Goal: Transaction & Acquisition: Obtain resource

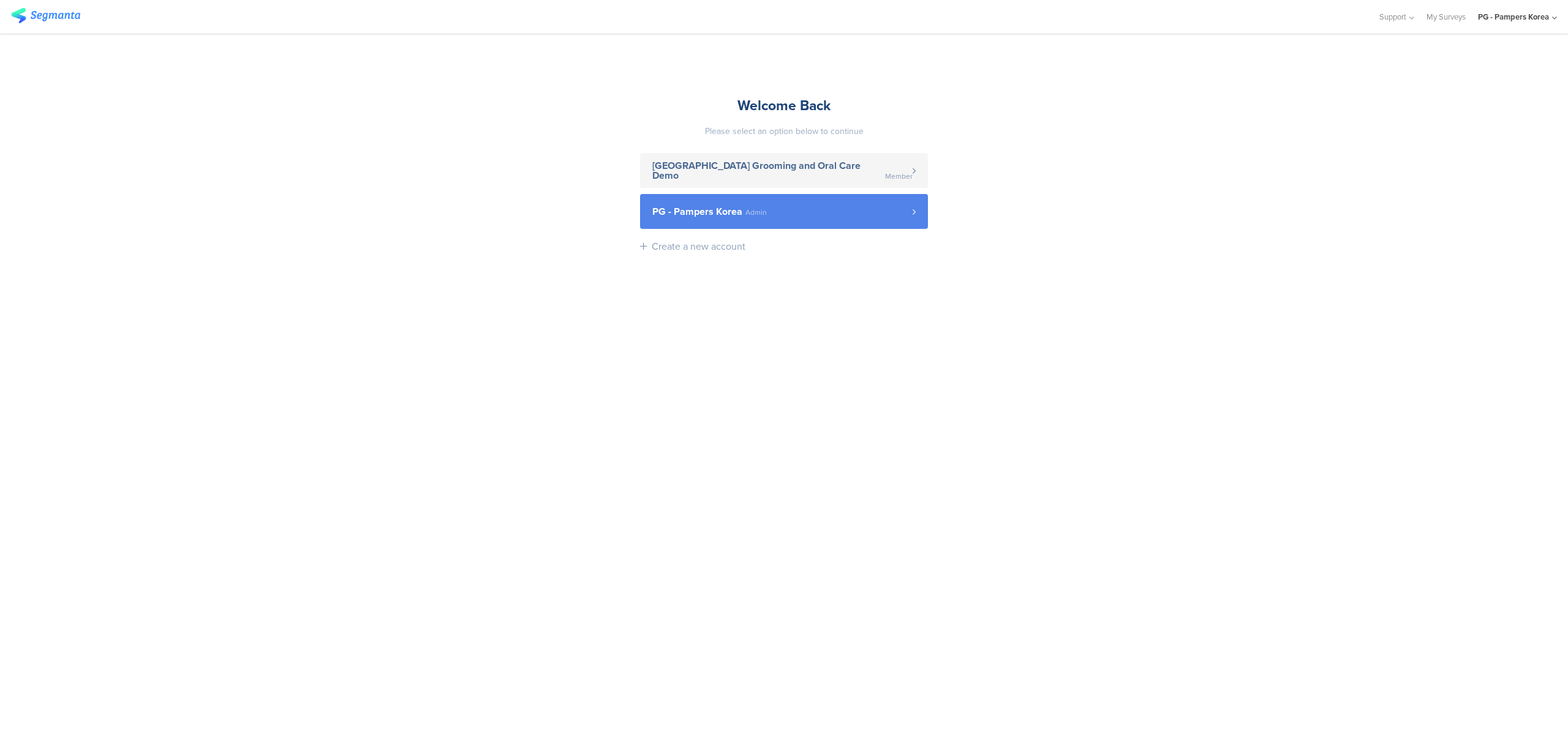
click at [706, 197] on link "PG - Pampers Korea Admin" at bounding box center [783, 211] width 288 height 35
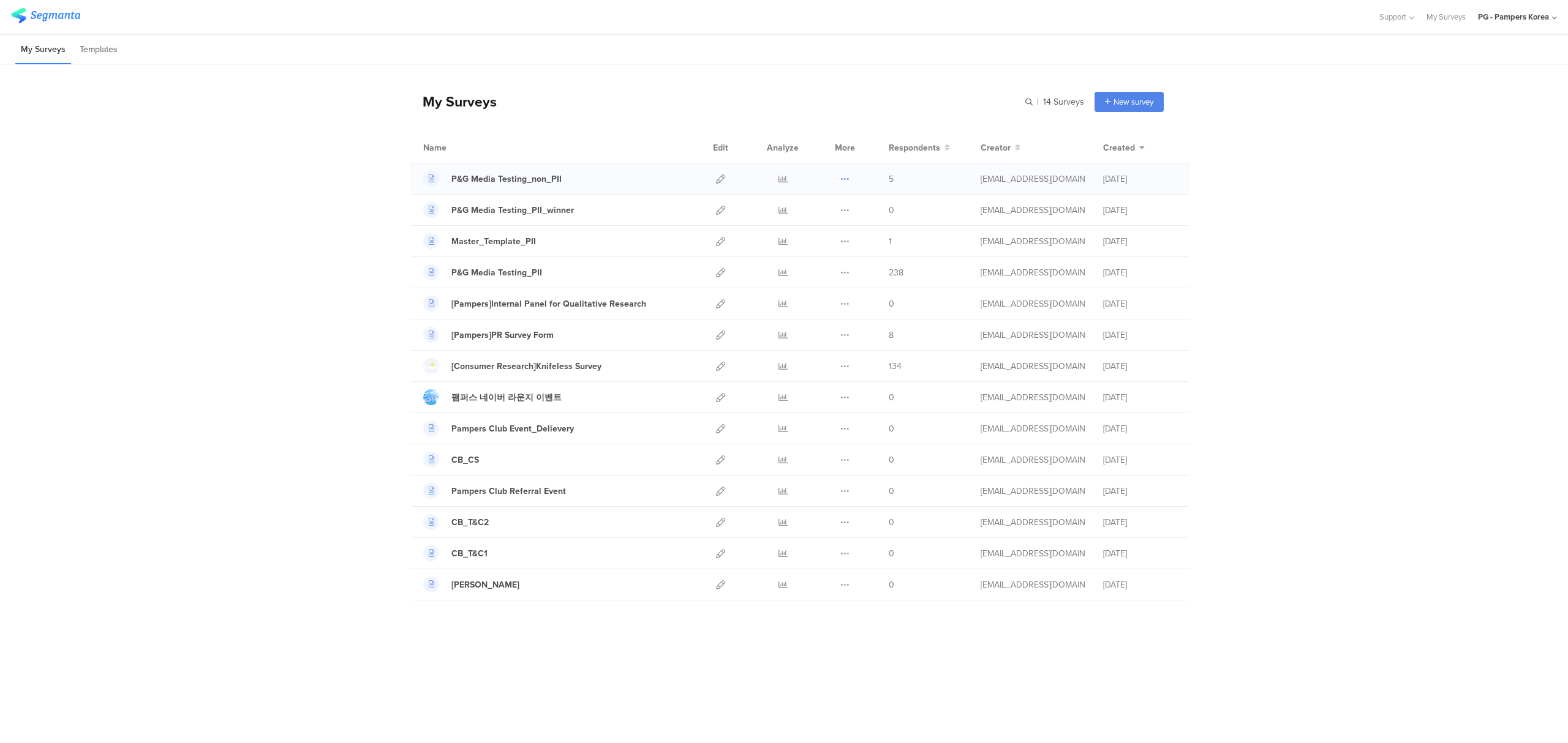
click at [843, 179] on icon at bounding box center [845, 179] width 9 height 9
click at [846, 273] on icon at bounding box center [845, 273] width 9 height 9
click at [779, 276] on icon at bounding box center [783, 273] width 9 height 9
click at [783, 178] on icon at bounding box center [783, 179] width 9 height 9
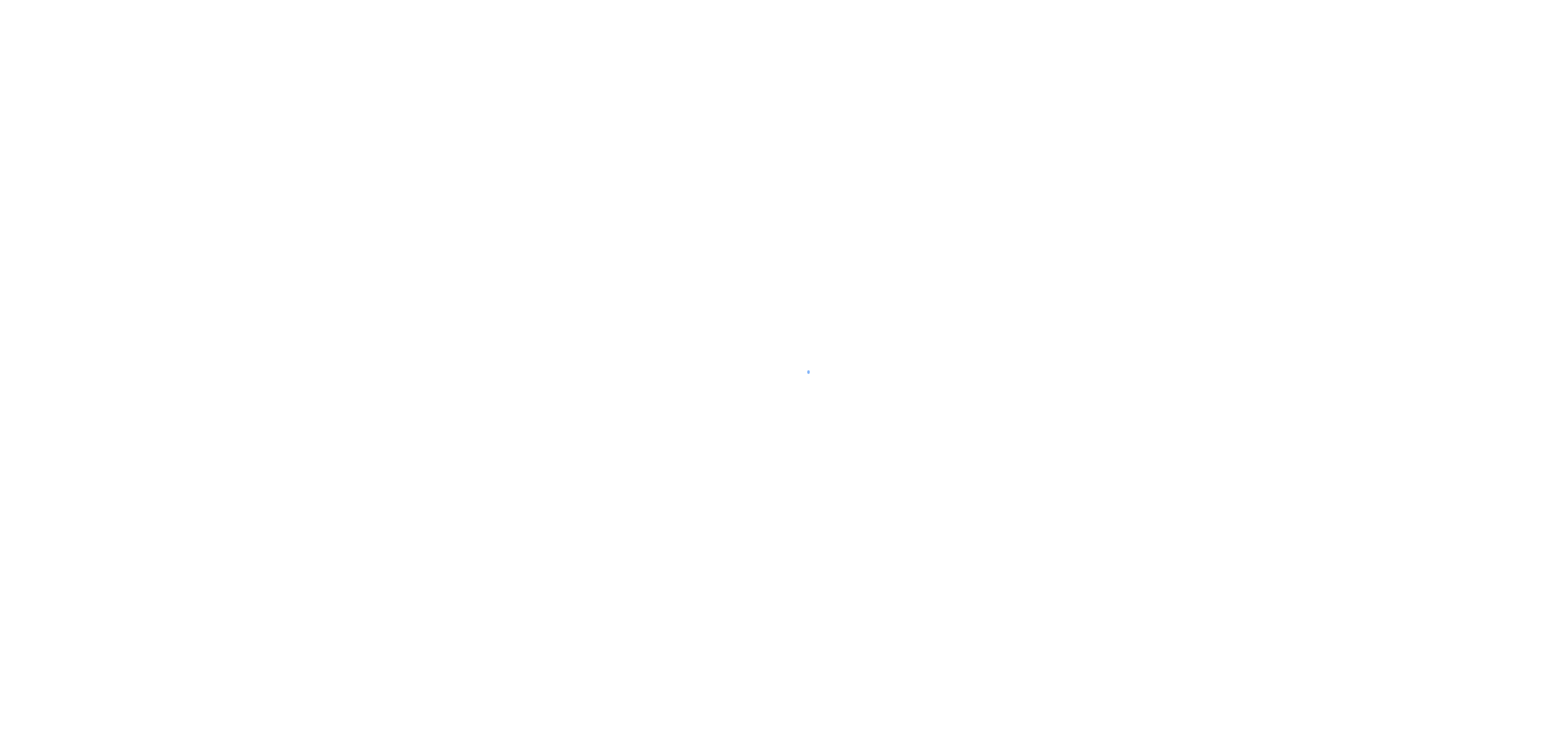
drag, startPoint x: 1241, startPoint y: 248, endPoint x: 1235, endPoint y: 259, distance: 12.5
click at [1241, 248] on div at bounding box center [784, 372] width 1568 height 743
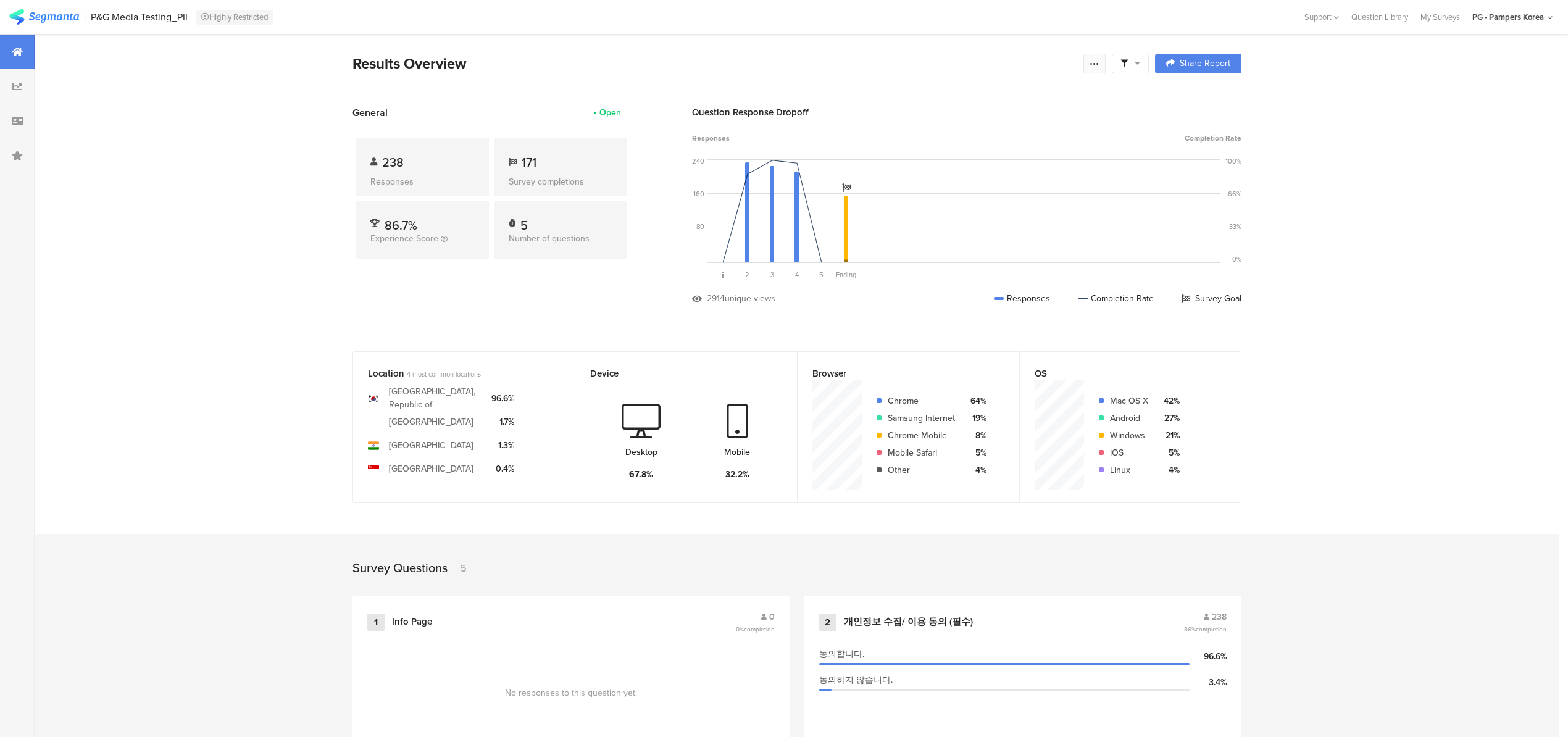
click at [1106, 60] on div at bounding box center [1094, 63] width 22 height 20
click at [978, 184] on span "Export Results" at bounding box center [967, 188] width 56 height 13
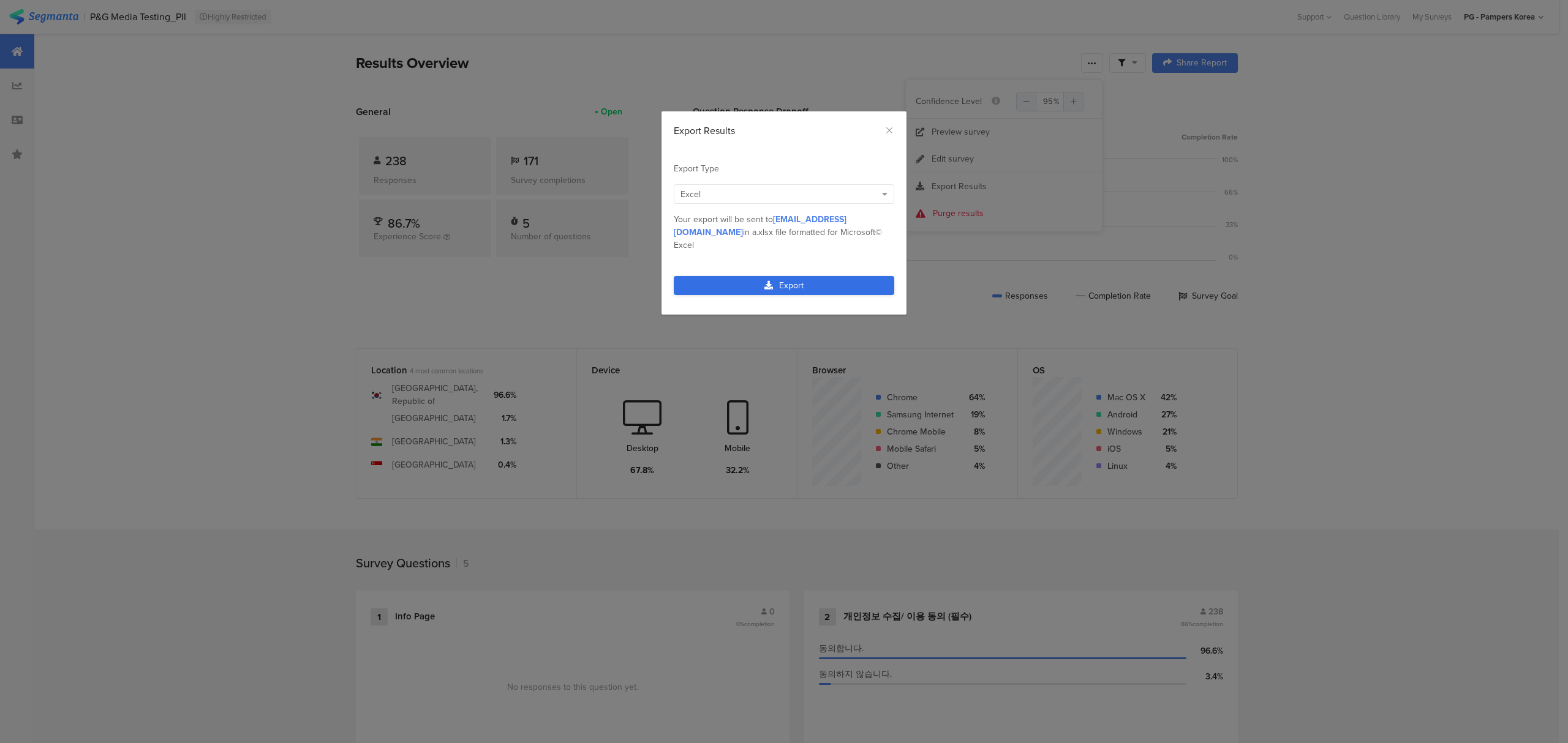
click at [824, 276] on link "Export" at bounding box center [784, 285] width 221 height 19
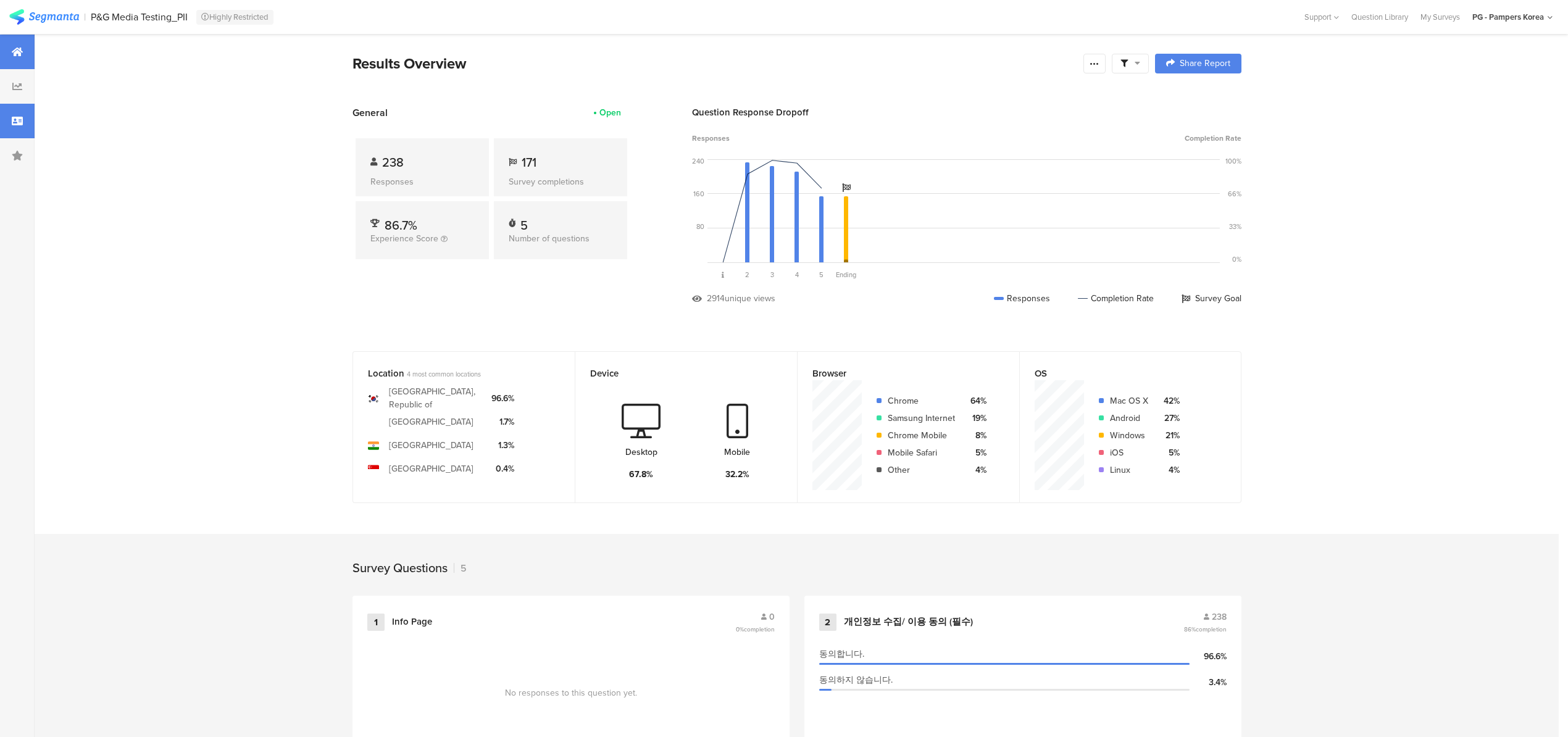
click at [13, 122] on icon at bounding box center [17, 121] width 11 height 10
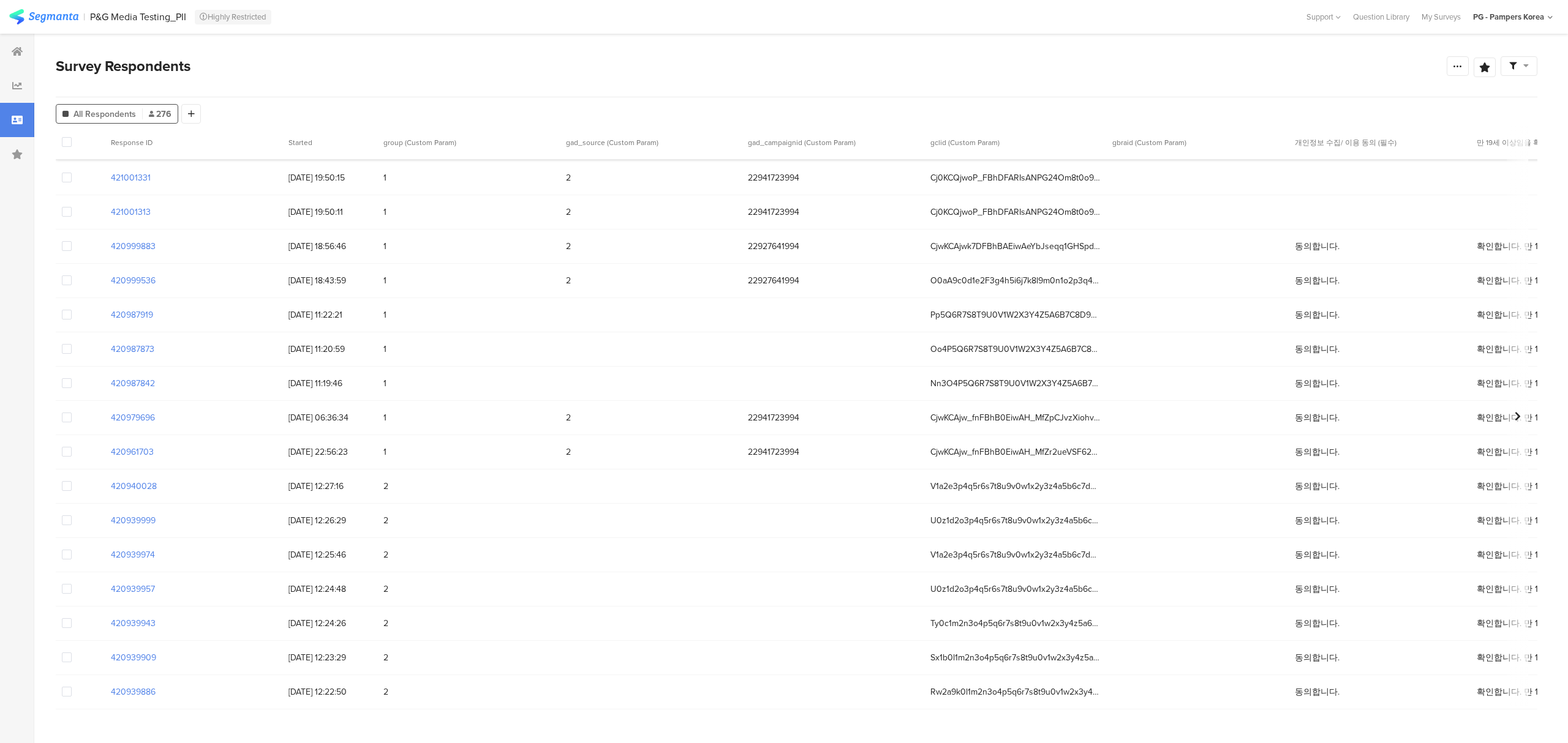
scroll to position [1312, 0]
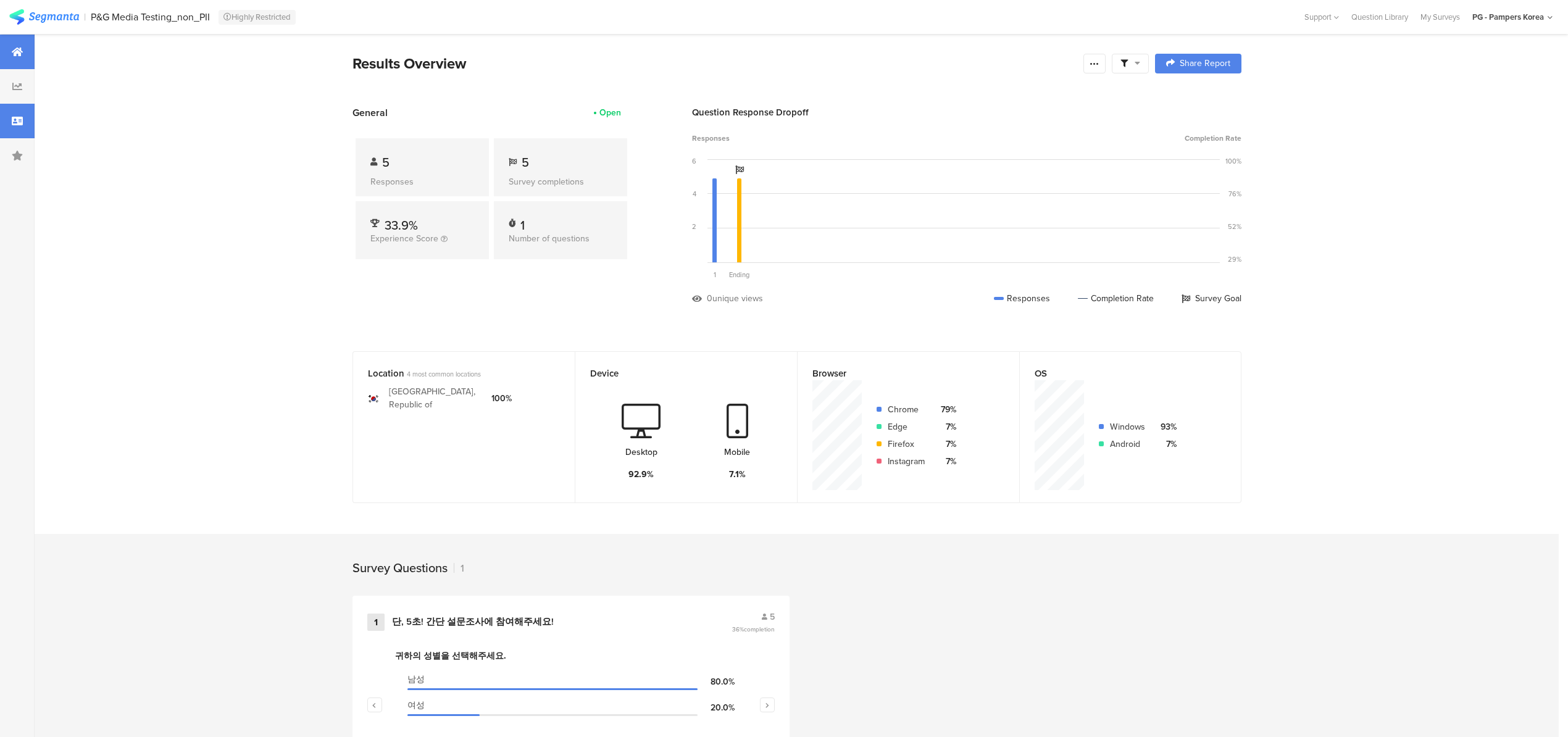
click at [16, 127] on div at bounding box center [17, 121] width 35 height 35
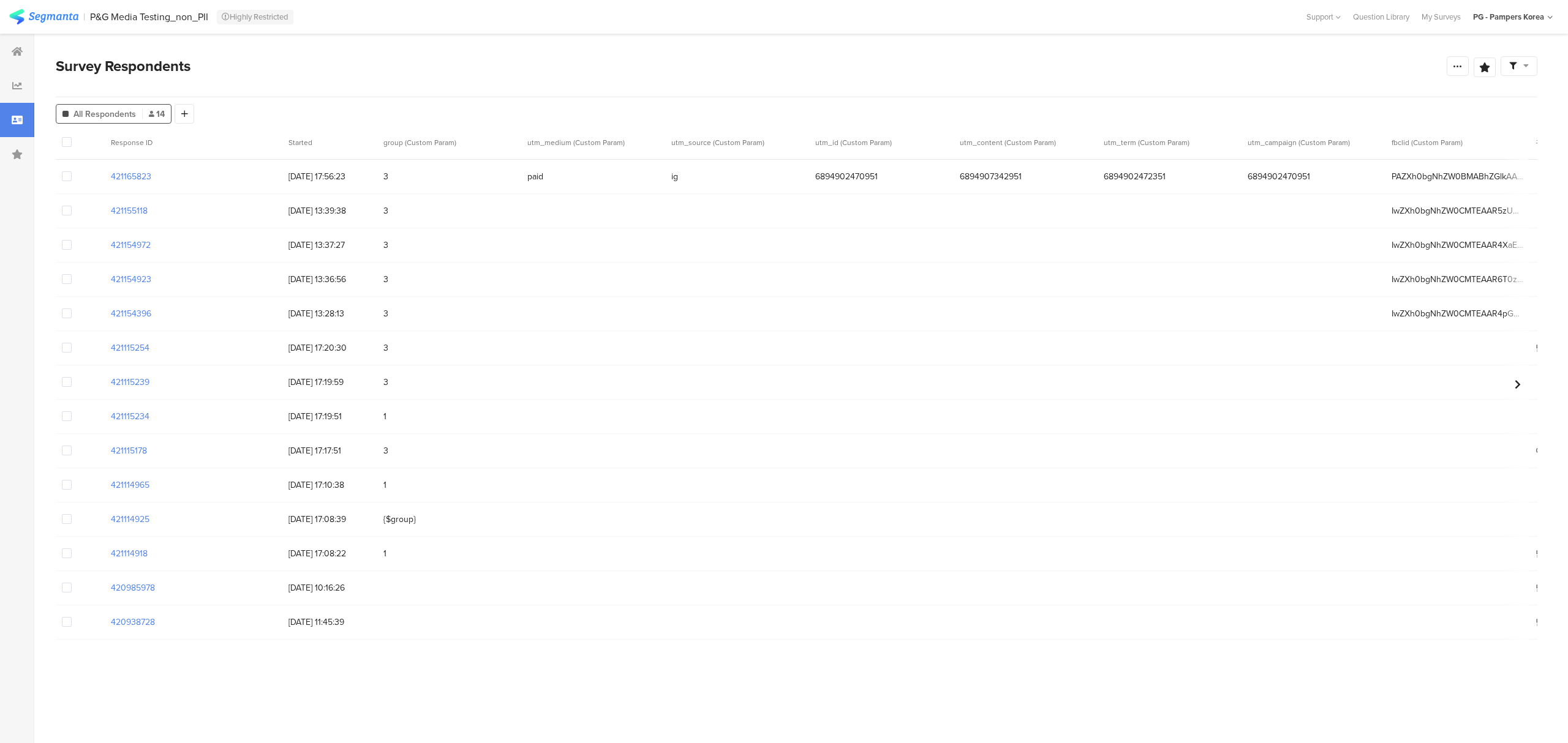
click at [69, 621] on span at bounding box center [66, 622] width 10 height 10
click at [72, 617] on input "checkbox" at bounding box center [72, 617] width 0 height 0
click at [66, 583] on span at bounding box center [66, 587] width 10 height 10
click at [72, 583] on input "checkbox" at bounding box center [72, 583] width 0 height 0
click at [66, 556] on span at bounding box center [66, 553] width 10 height 10
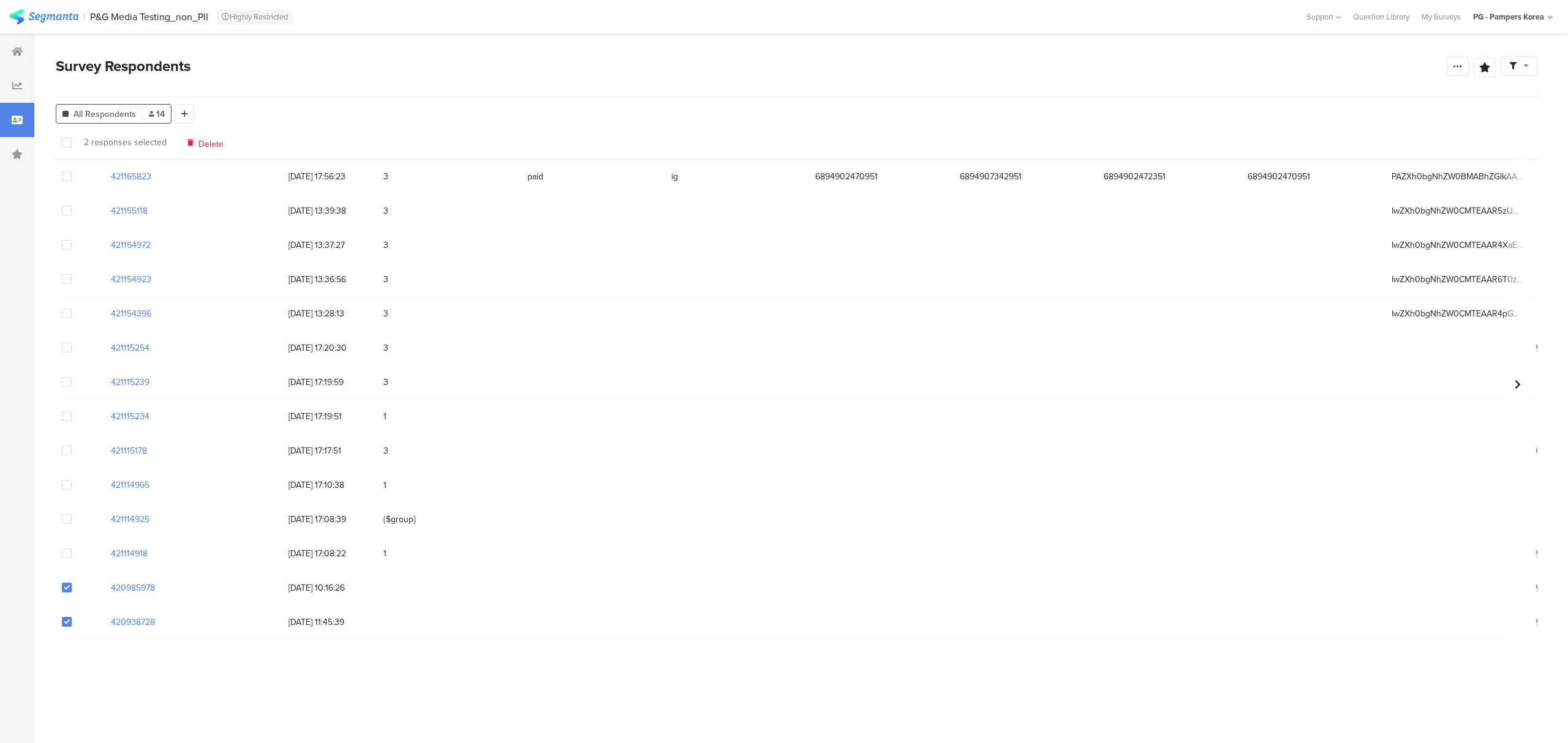
click at [72, 548] on input "checkbox" at bounding box center [72, 548] width 0 height 0
click at [71, 517] on span at bounding box center [66, 519] width 10 height 10
click at [72, 514] on input "checkbox" at bounding box center [72, 514] width 0 height 0
click at [70, 476] on div at bounding box center [80, 484] width 49 height 33
click at [67, 485] on span at bounding box center [66, 484] width 10 height 10
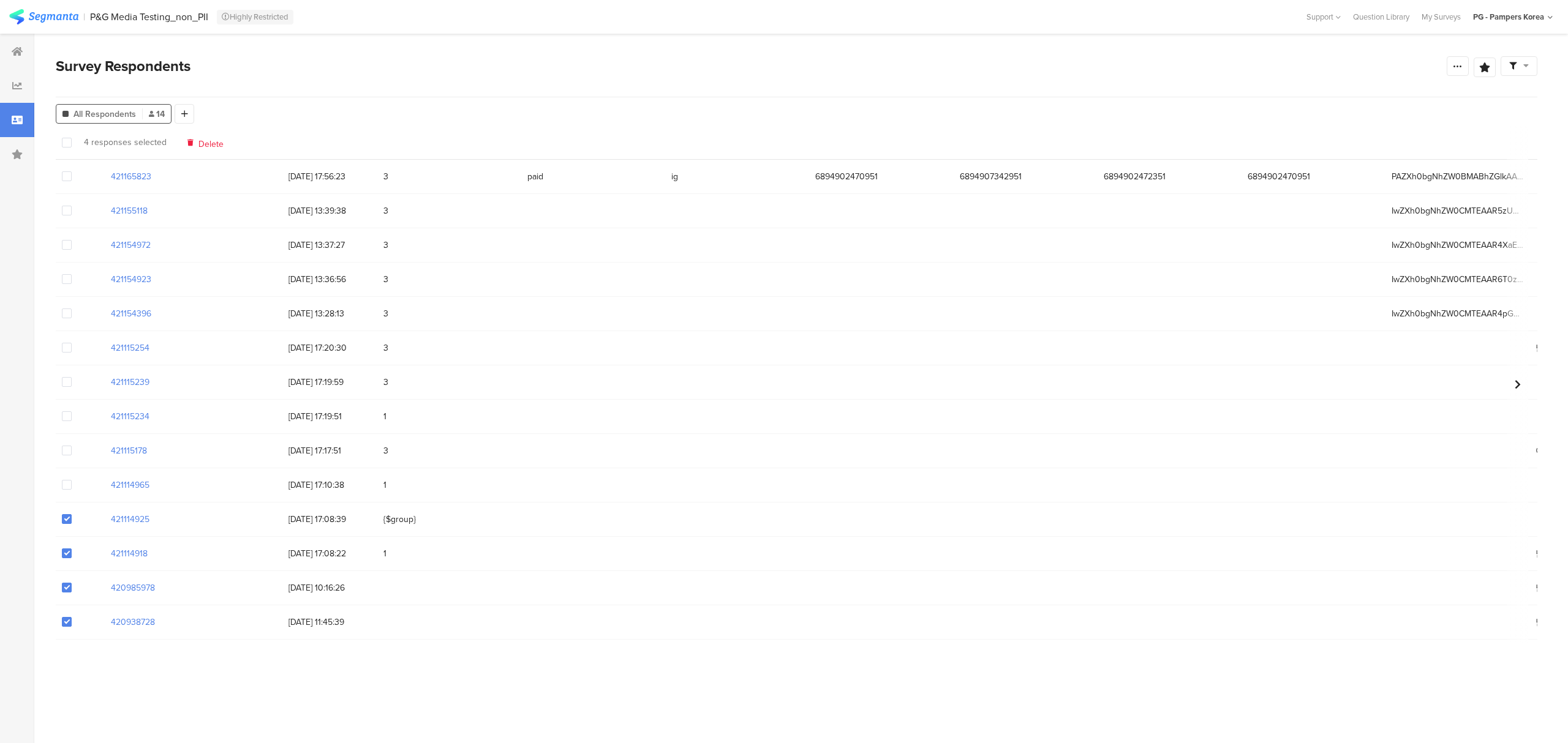
click at [72, 480] on input "checkbox" at bounding box center [72, 480] width 0 height 0
click at [67, 451] on span at bounding box center [66, 450] width 10 height 10
click at [72, 445] on input "checkbox" at bounding box center [72, 445] width 0 height 0
click at [69, 416] on span at bounding box center [66, 416] width 10 height 10
click at [72, 411] on input "checkbox" at bounding box center [72, 411] width 0 height 0
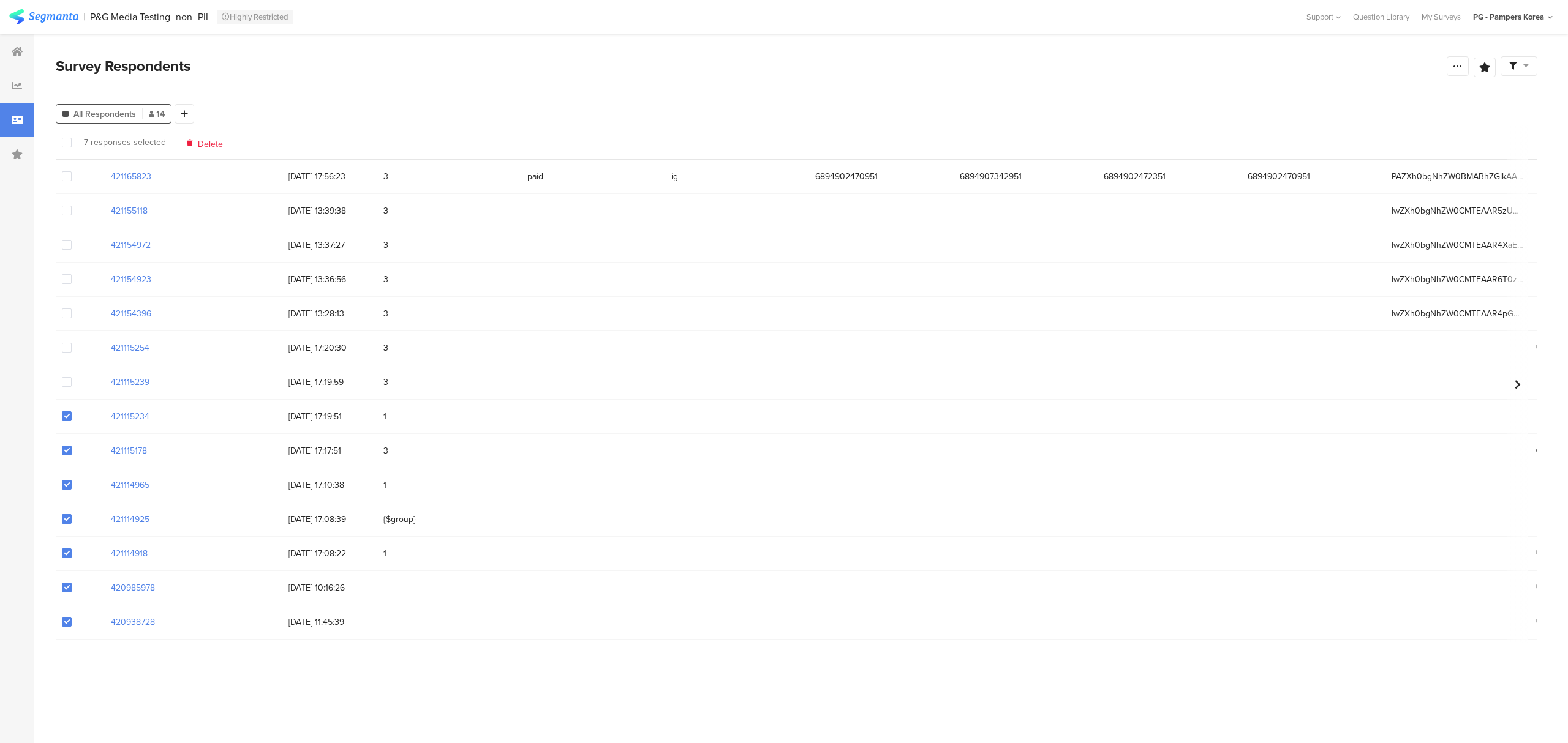
click at [69, 385] on span at bounding box center [66, 382] width 10 height 10
click at [72, 377] on input "checkbox" at bounding box center [72, 377] width 0 height 0
click at [65, 346] on span at bounding box center [66, 347] width 10 height 10
click at [72, 343] on input "checkbox" at bounding box center [72, 343] width 0 height 0
click at [65, 313] on span at bounding box center [66, 313] width 10 height 10
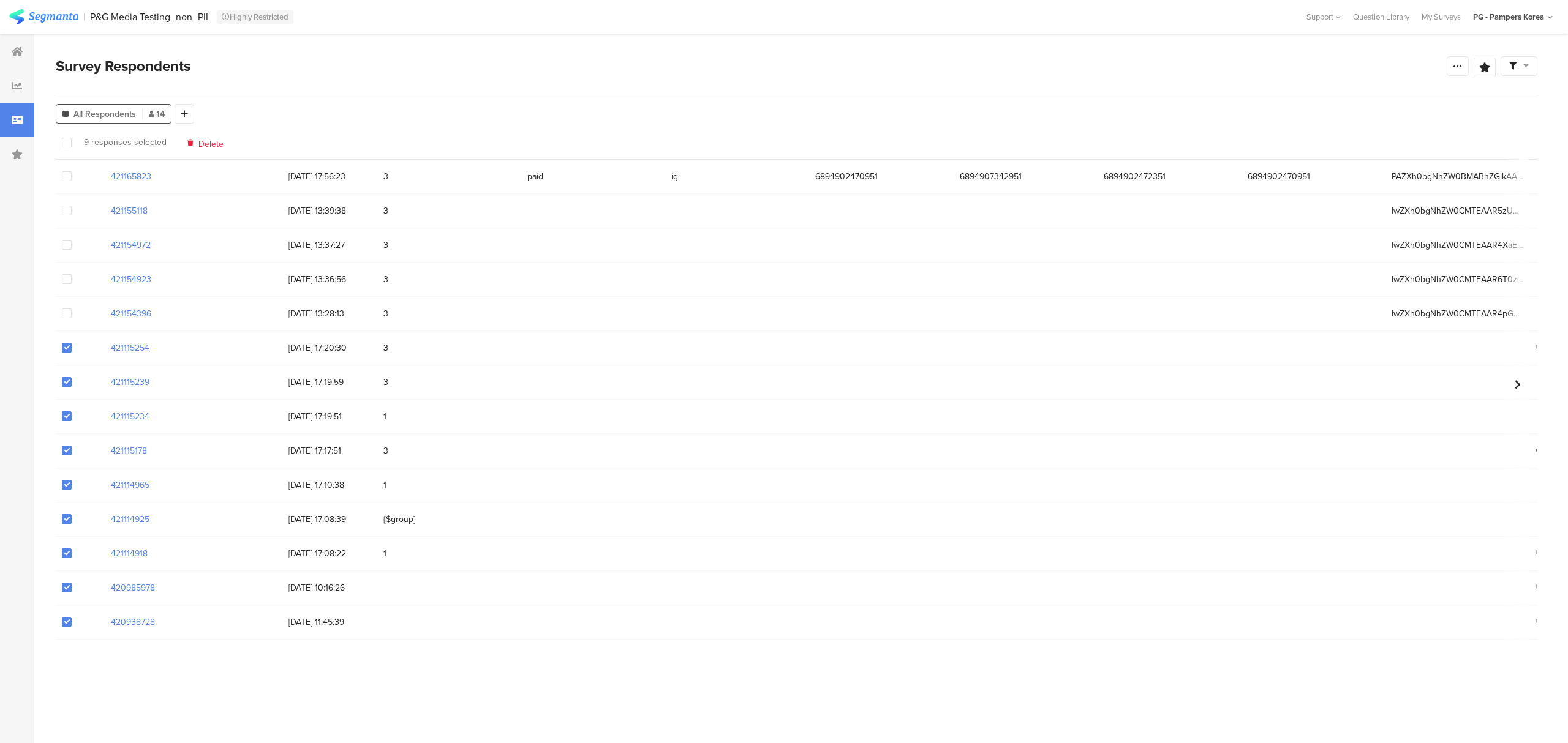
click at [72, 308] on input "checkbox" at bounding box center [72, 308] width 0 height 0
click at [898, 449] on div at bounding box center [881, 451] width 144 height 12
click at [216, 145] on span "Delete" at bounding box center [214, 143] width 25 height 9
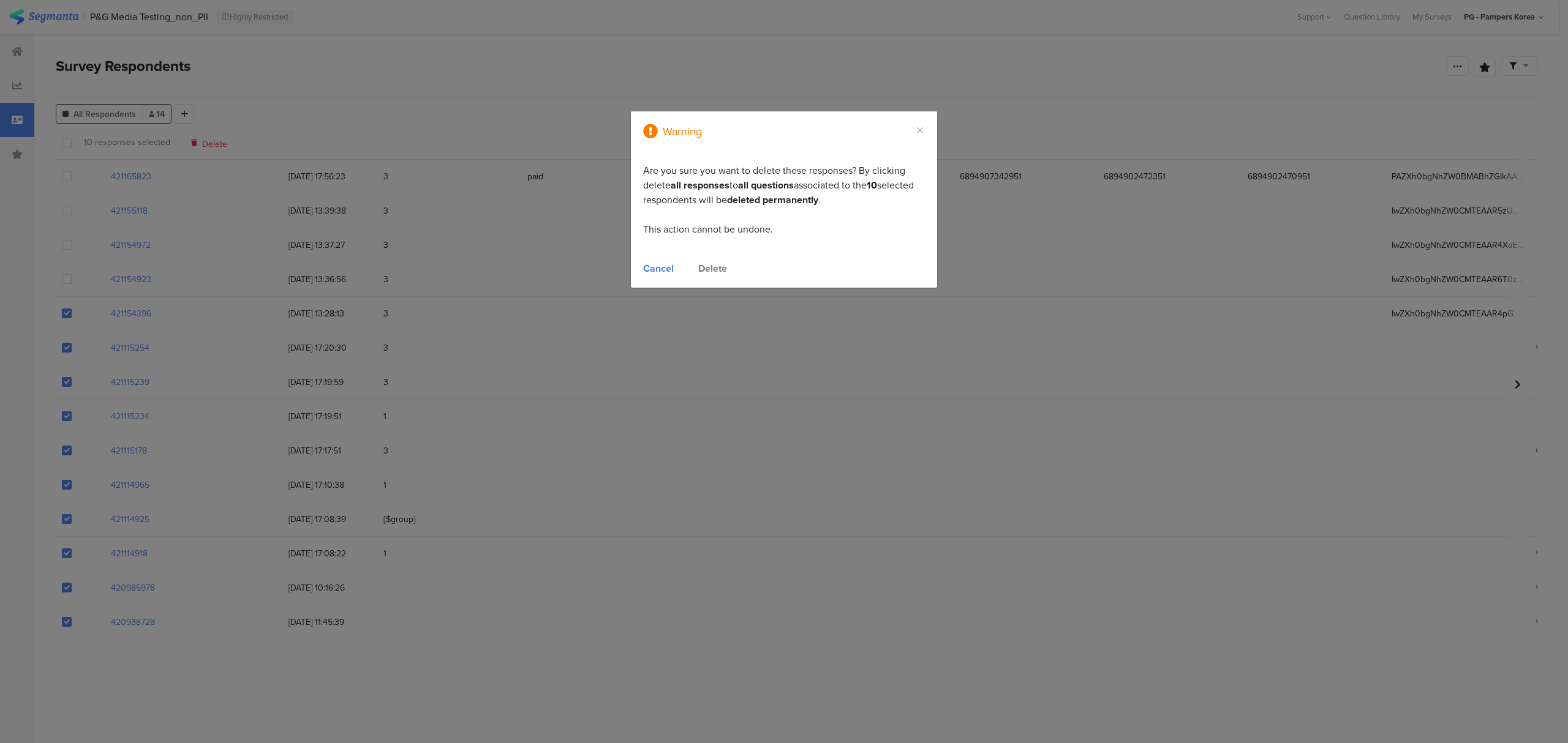
click at [702, 268] on div "Delete" at bounding box center [712, 269] width 29 height 14
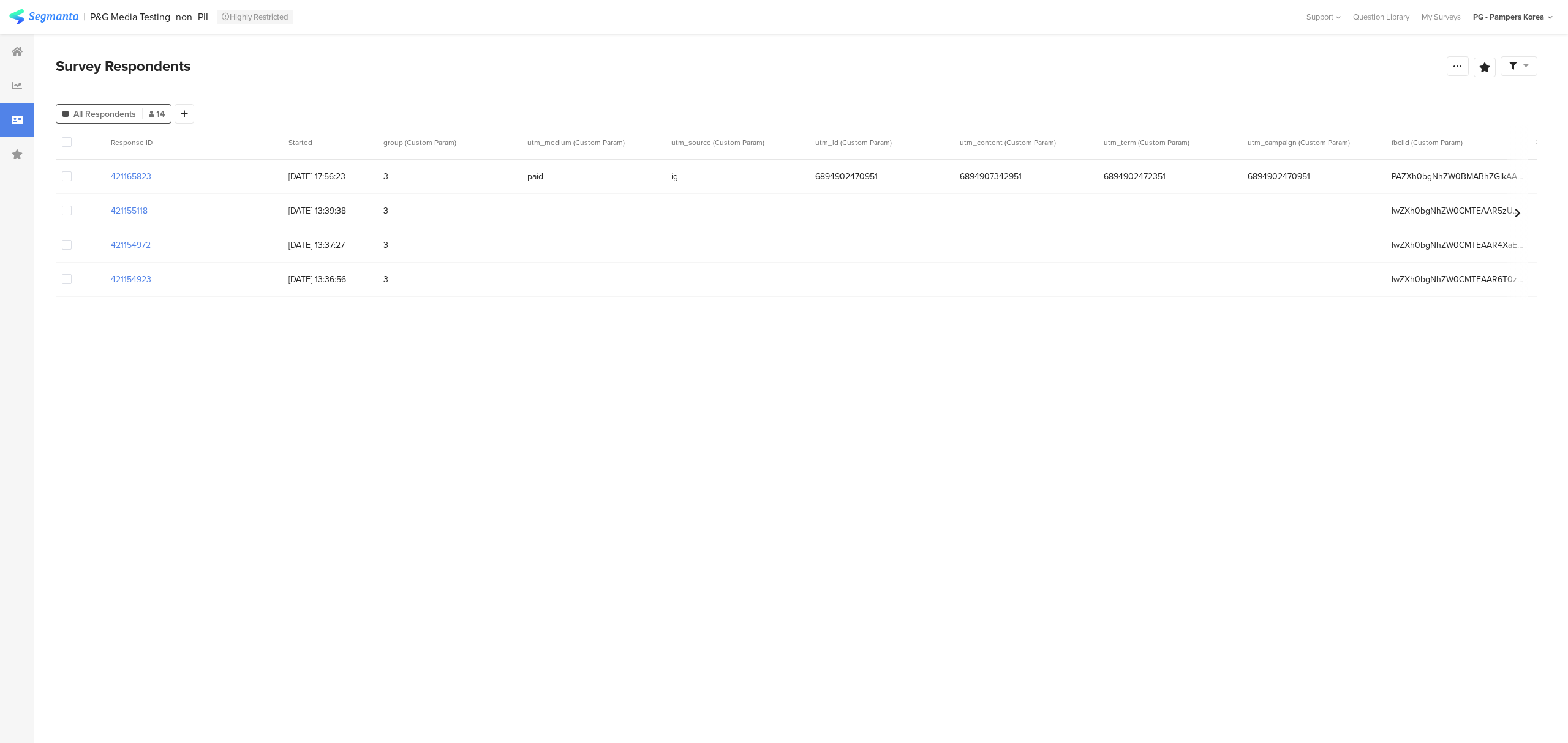
click at [836, 566] on section "Response ID Started group (Custom Param) utm_medium (Custom Param) utm_source (…" at bounding box center [796, 421] width 1481 height 590
click at [10, 40] on div at bounding box center [17, 51] width 34 height 34
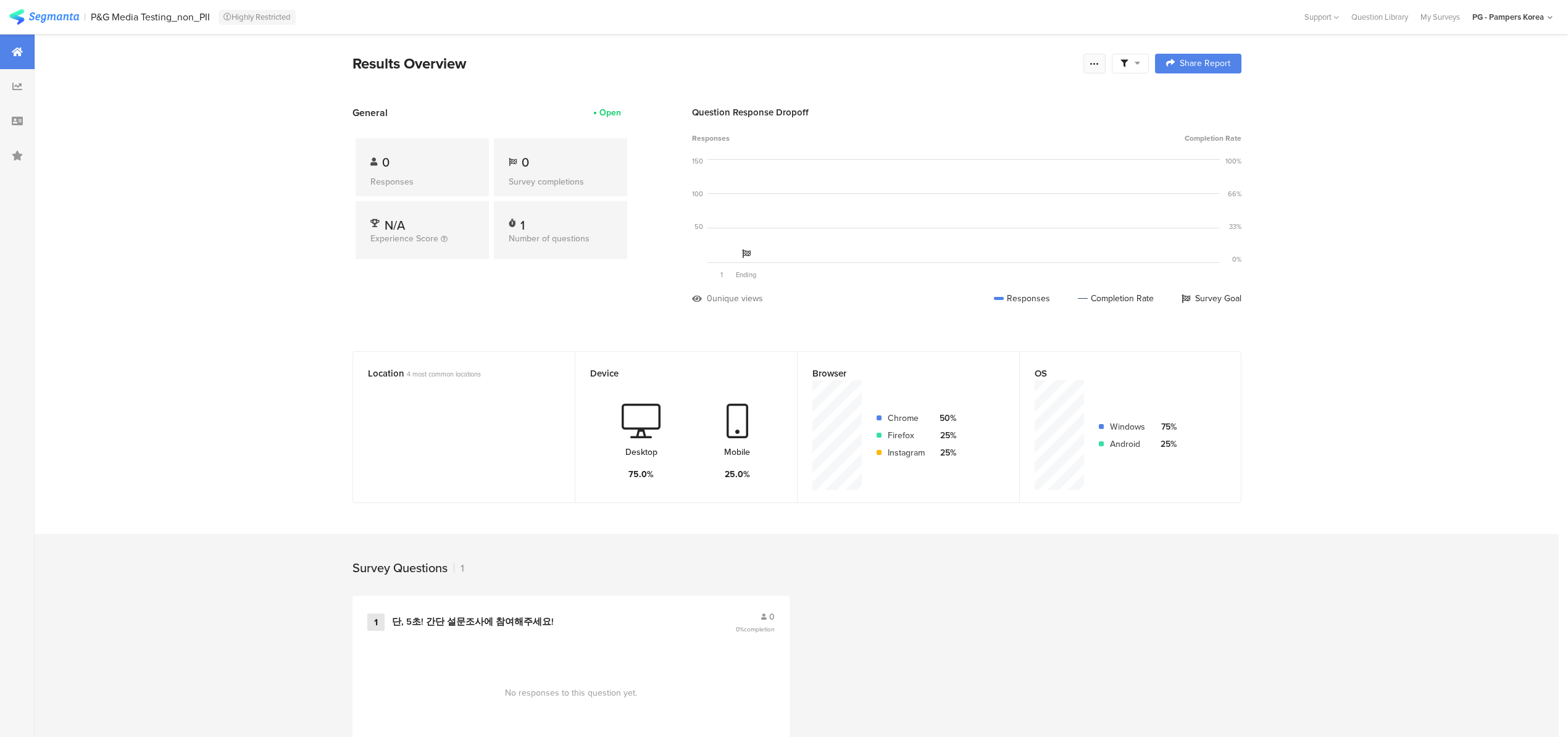
click at [1096, 60] on icon at bounding box center [1094, 64] width 10 height 10
click at [967, 186] on span "Export Results" at bounding box center [967, 188] width 56 height 13
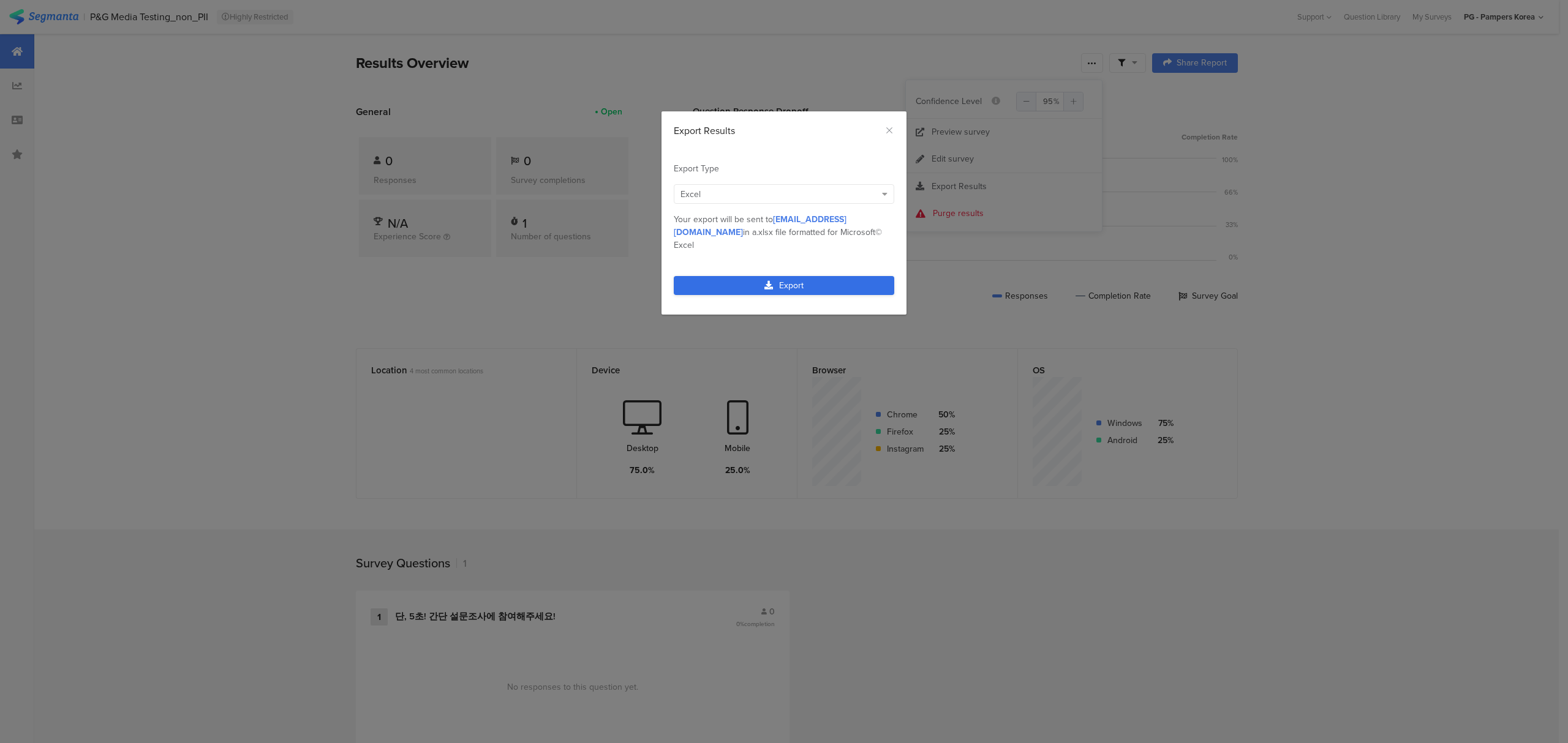
click at [807, 280] on link "Export" at bounding box center [784, 285] width 221 height 19
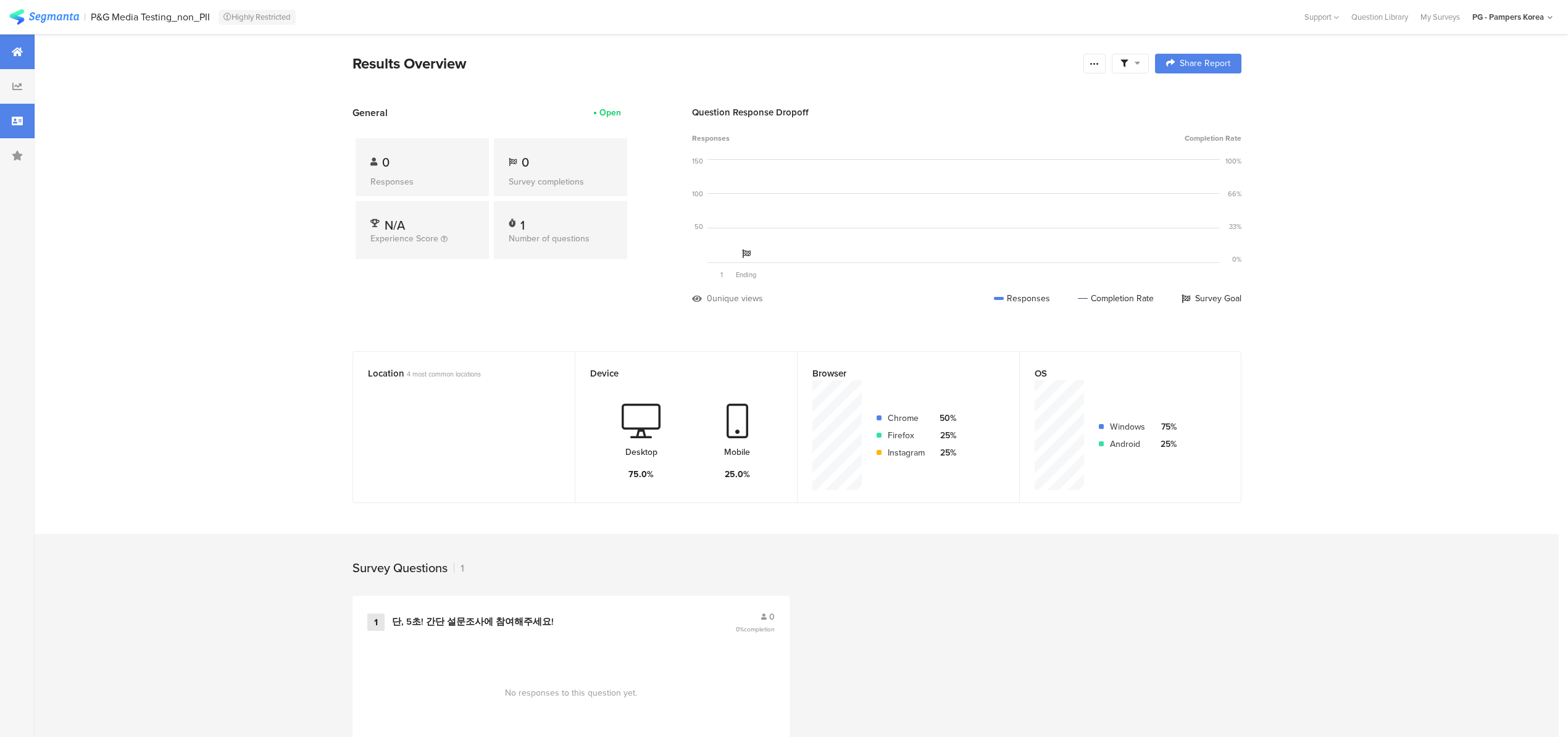
click at [13, 132] on div at bounding box center [17, 121] width 35 height 35
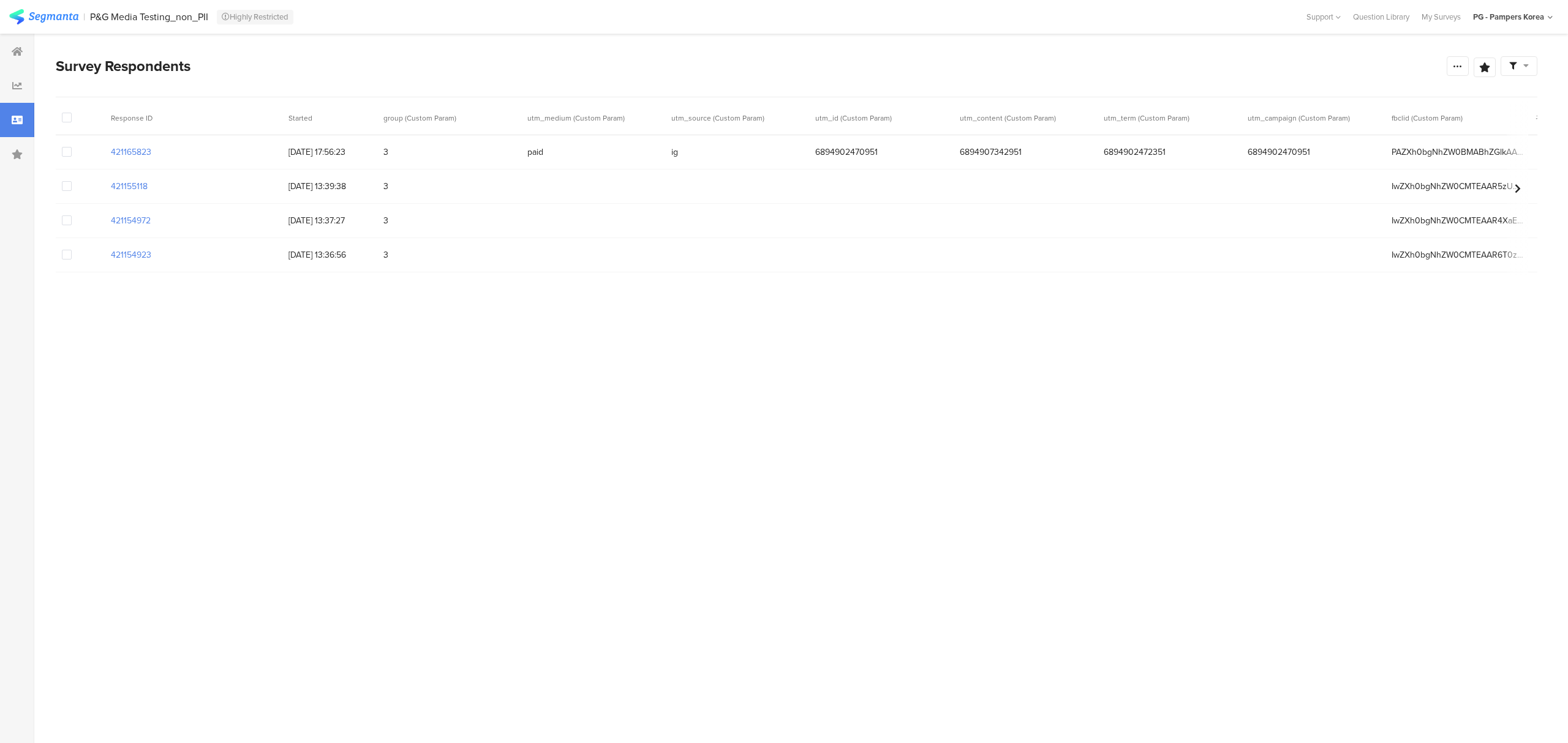
drag, startPoint x: 369, startPoint y: 153, endPoint x: 282, endPoint y: 158, distance: 87.1
click at [282, 158] on div "12/09/2025 17:56:23" at bounding box center [330, 152] width 95 height 25
